Goal: Information Seeking & Learning: Compare options

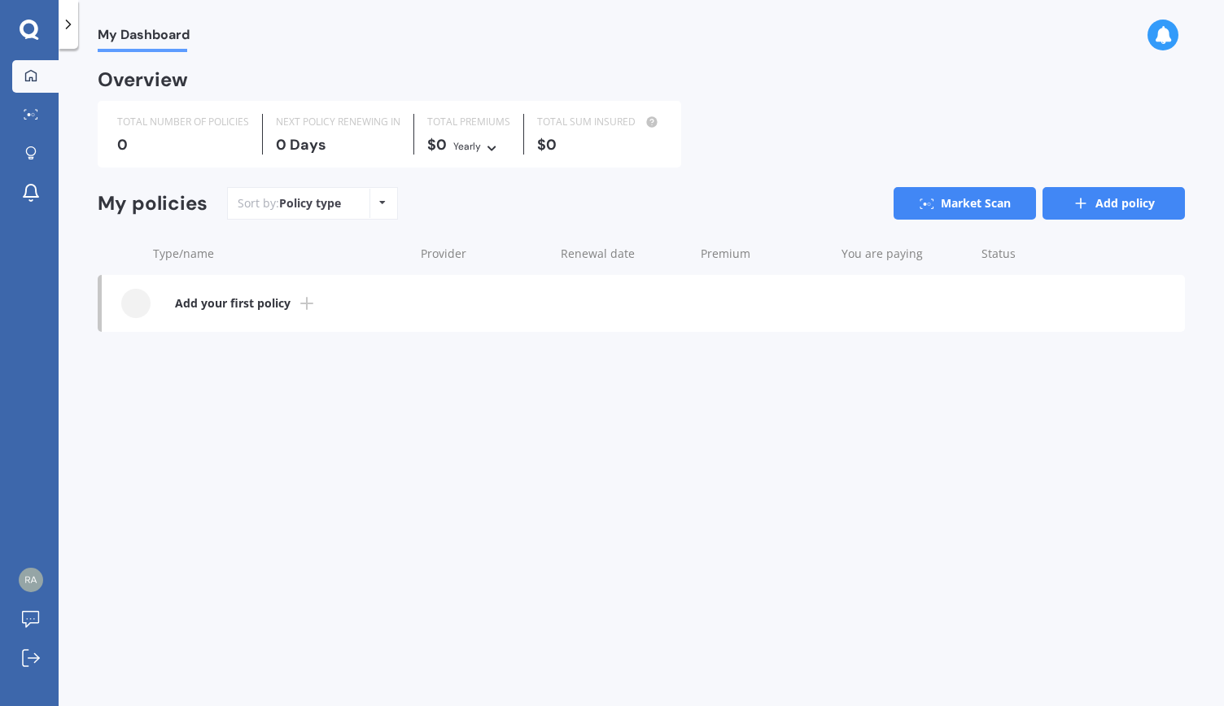
click at [1082, 206] on icon at bounding box center [1081, 203] width 16 height 16
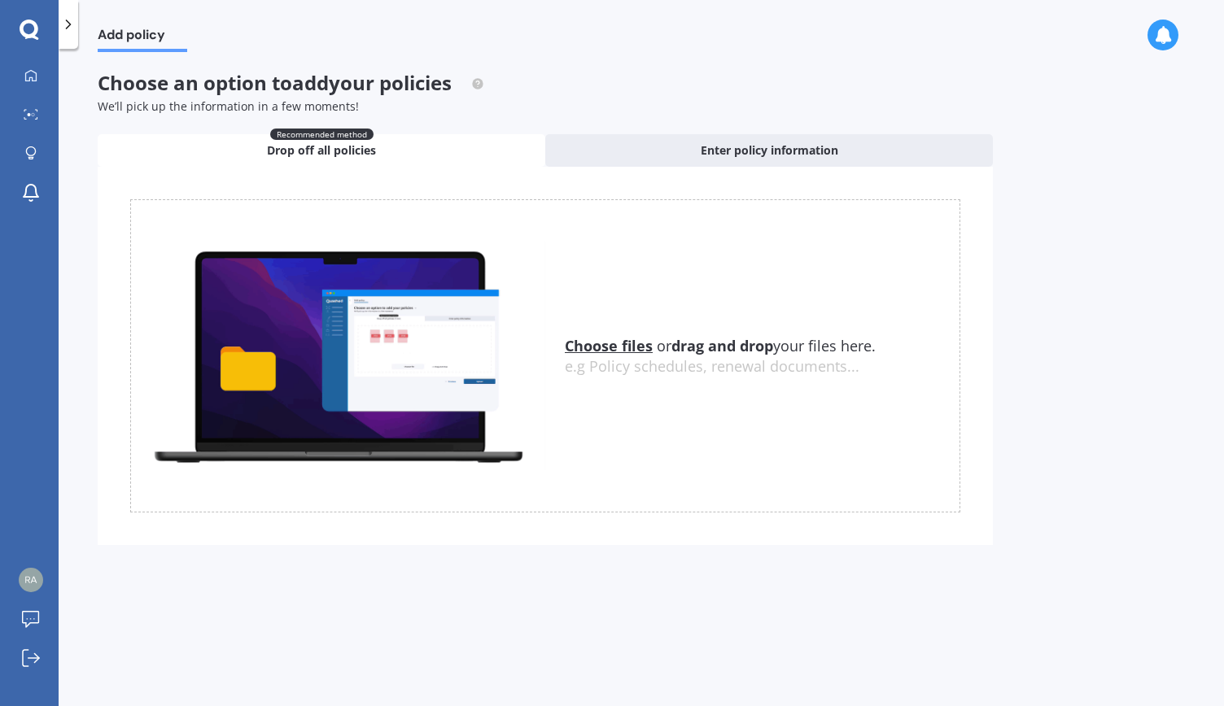
click at [589, 340] on u "Choose files" at bounding box center [609, 346] width 88 height 20
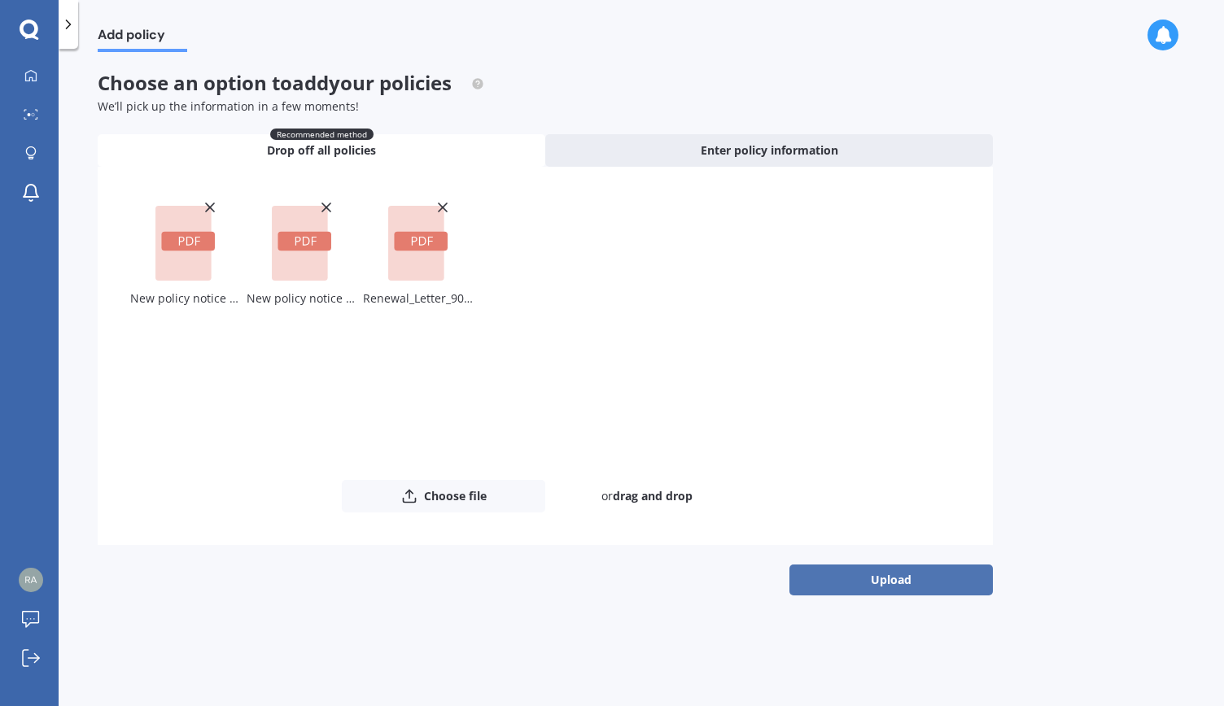
click at [867, 576] on button "Upload" at bounding box center [890, 580] width 203 height 31
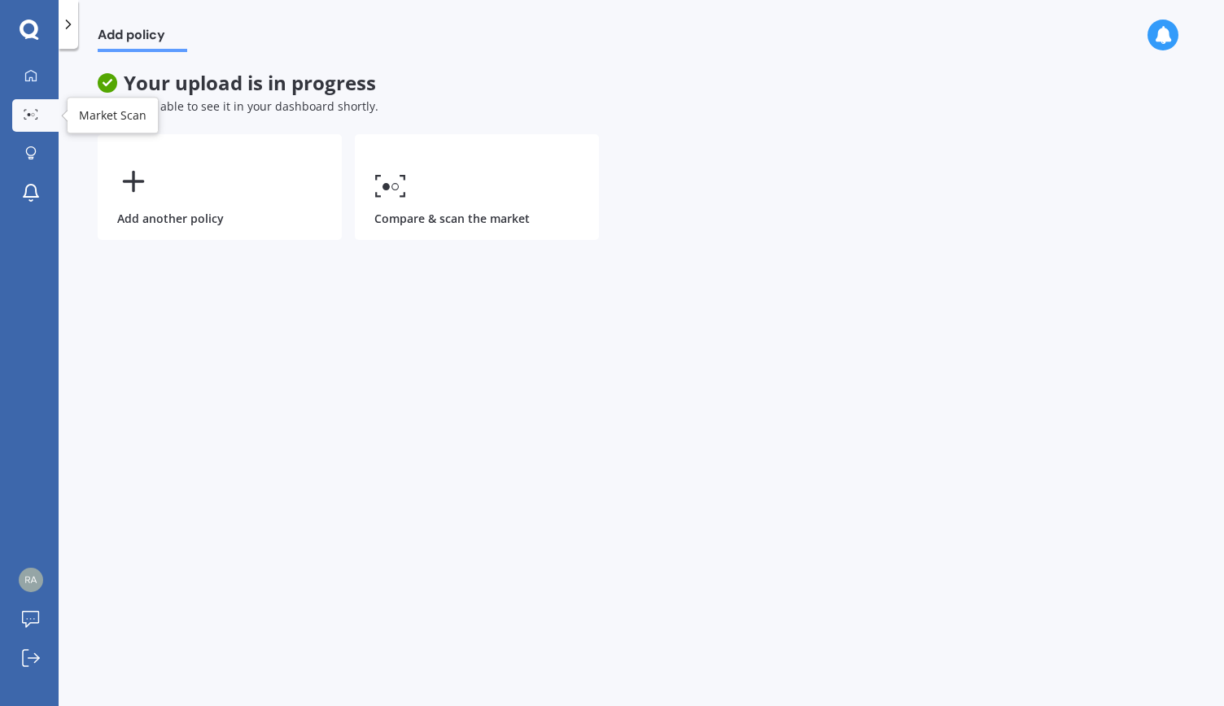
click at [41, 118] on div at bounding box center [31, 115] width 24 height 12
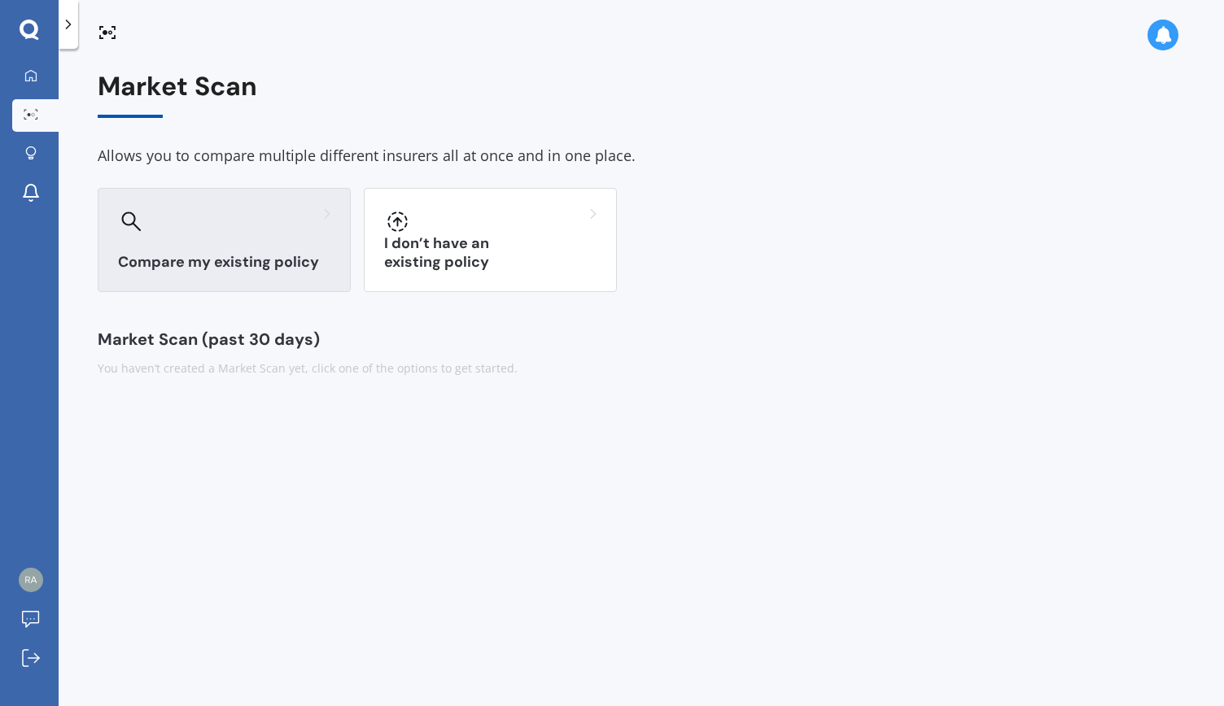
click at [210, 238] on div "Compare my existing policy" at bounding box center [224, 240] width 253 height 104
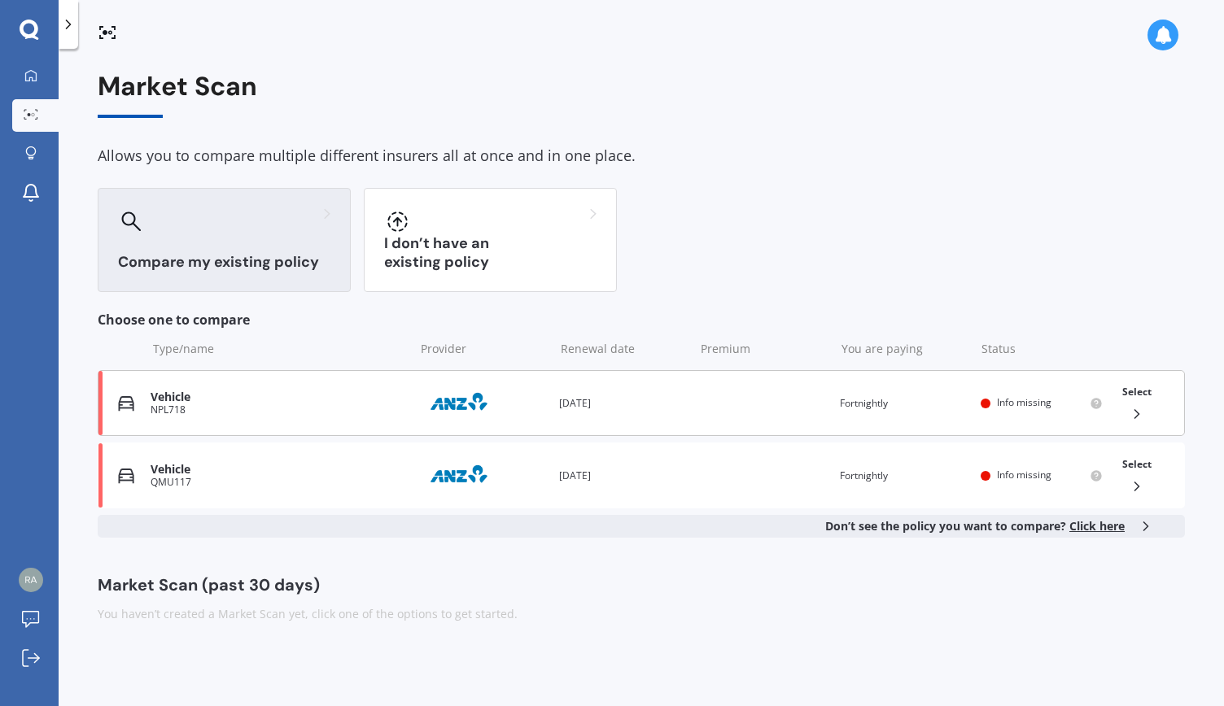
click at [1141, 403] on div "Select" at bounding box center [1137, 403] width 42 height 51
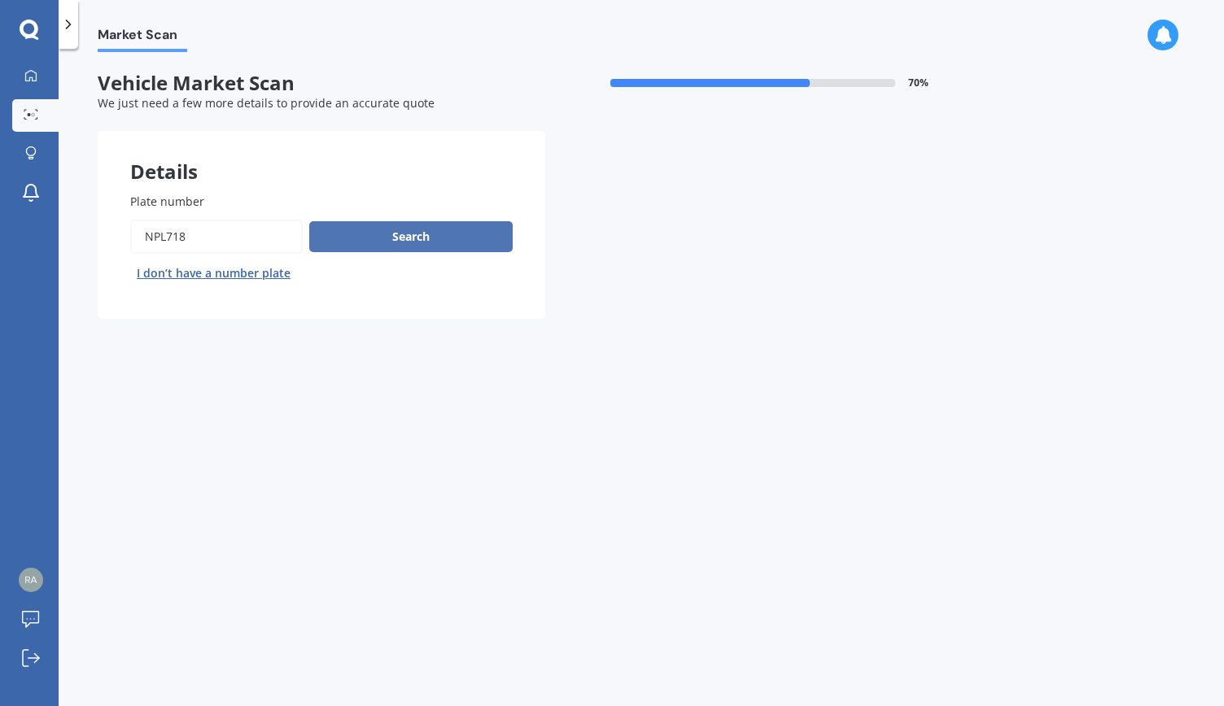
click at [440, 234] on button "Search" at bounding box center [410, 236] width 203 height 31
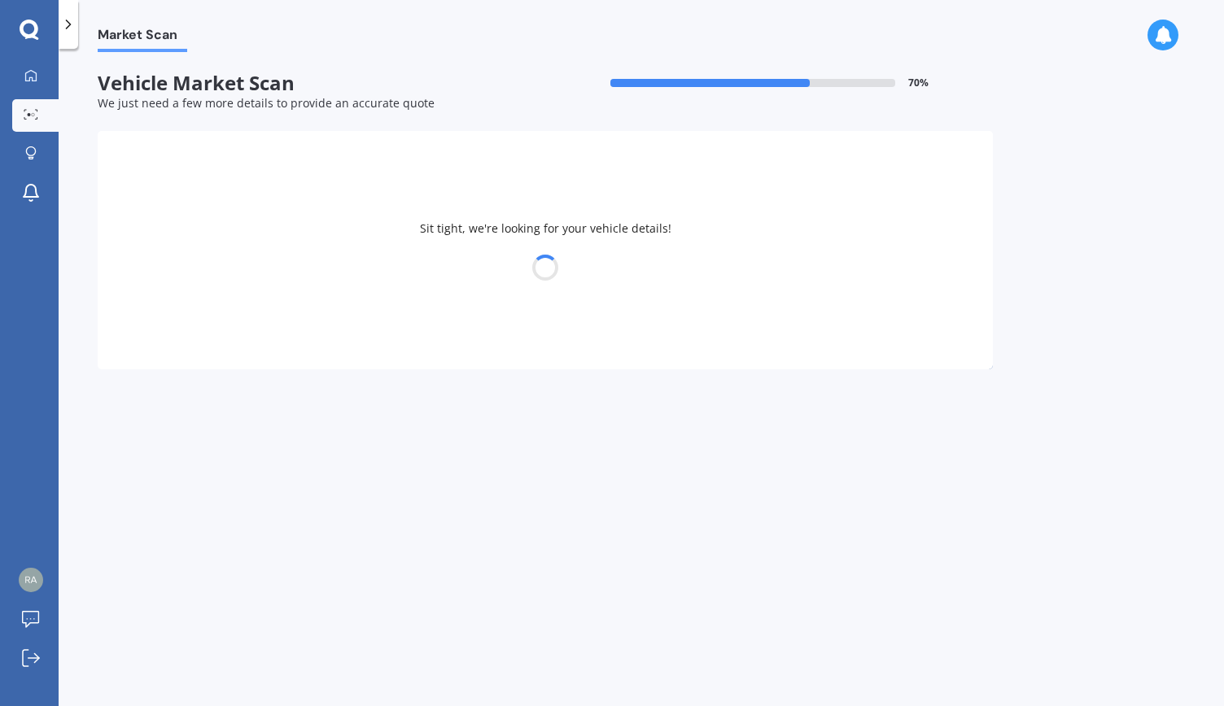
select select "NISSAN"
select select "TEANA"
select select "26"
select select "05"
select select "1993"
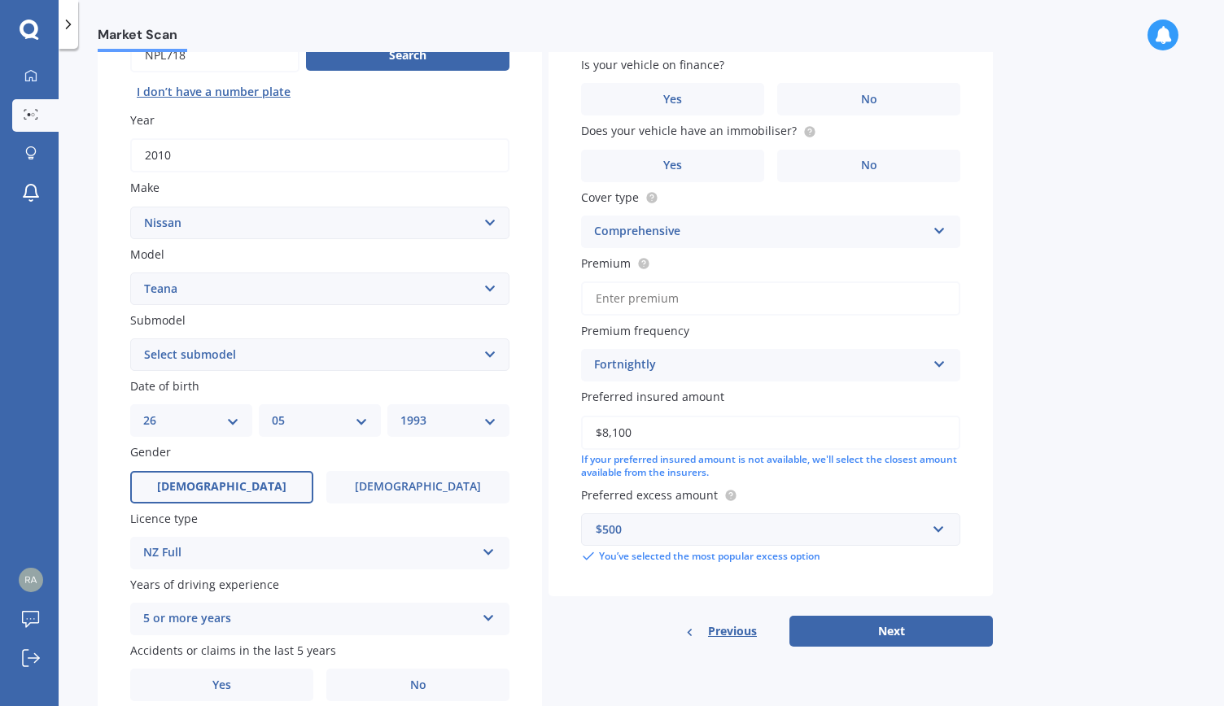
scroll to position [254, 0]
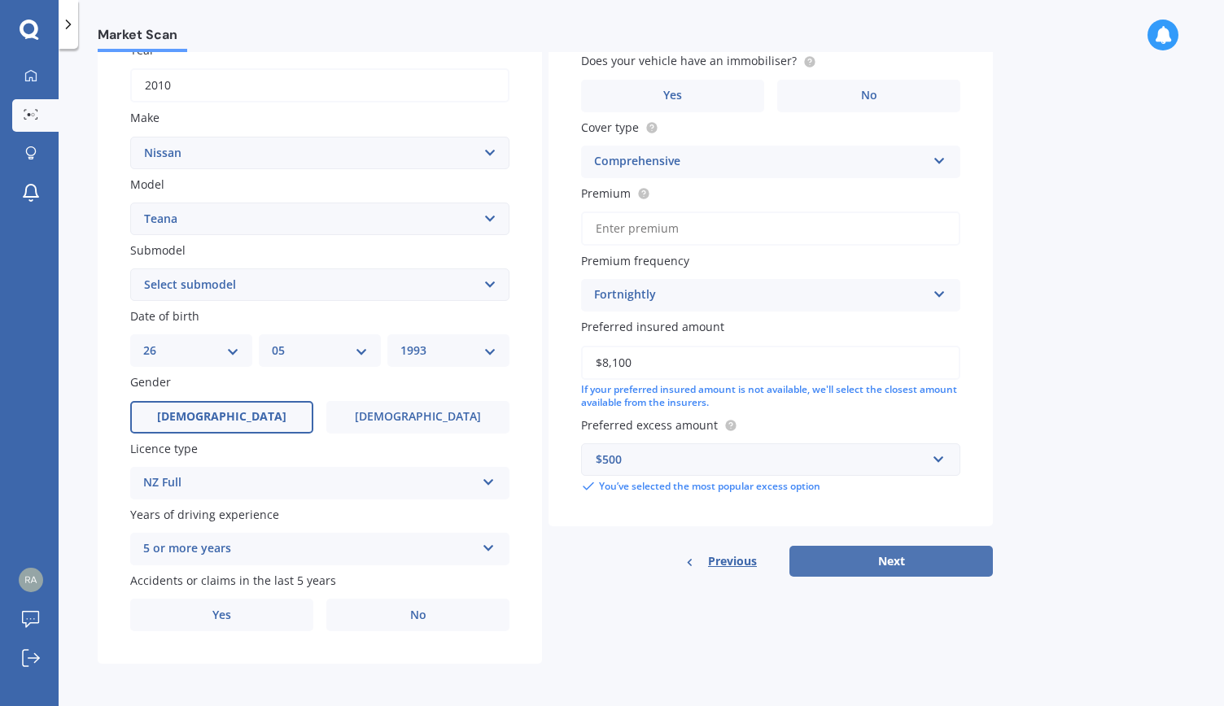
click at [911, 550] on button "Next" at bounding box center [890, 561] width 203 height 31
